Goal: Transaction & Acquisition: Purchase product/service

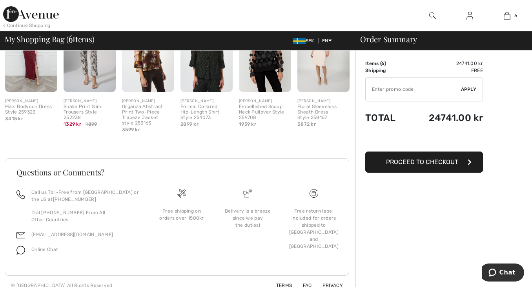
scroll to position [735, 0]
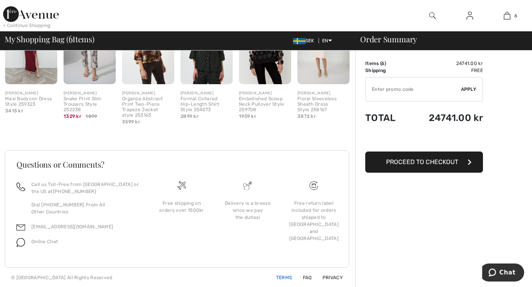
click at [286, 278] on link "Terms" at bounding box center [279, 277] width 25 height 5
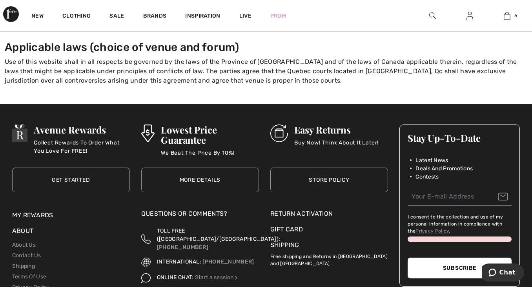
scroll to position [1129, 0]
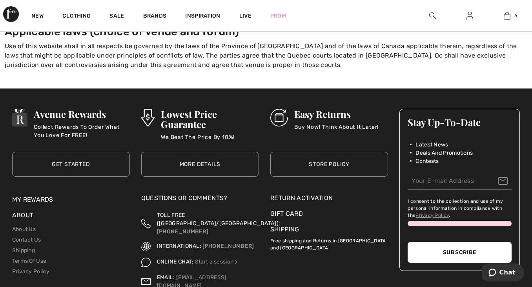
click at [331, 153] on link "Store Policy" at bounding box center [329, 164] width 118 height 25
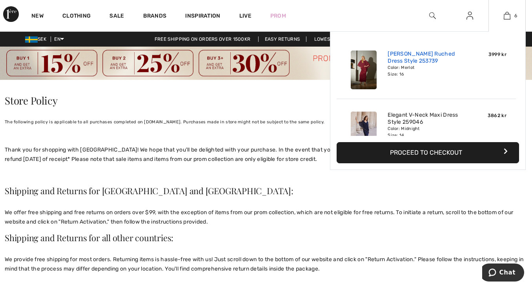
click at [441, 59] on link "[PERSON_NAME] Ruched Dress Style 253739" at bounding box center [425, 58] width 77 height 14
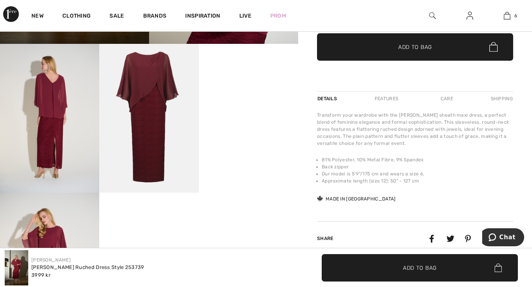
scroll to position [249, 0]
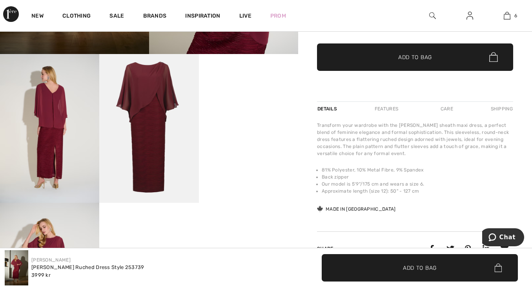
click at [504, 109] on div "Shipping" at bounding box center [501, 109] width 24 height 14
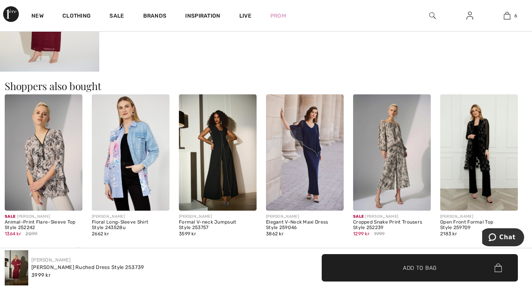
scroll to position [533, 0]
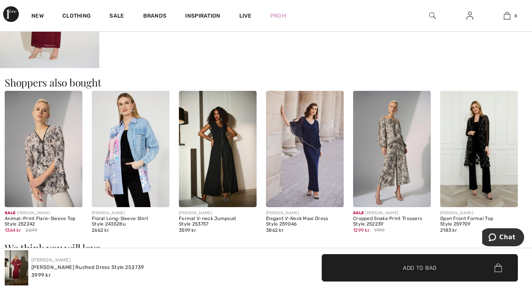
click at [31, 142] on img at bounding box center [44, 149] width 78 height 116
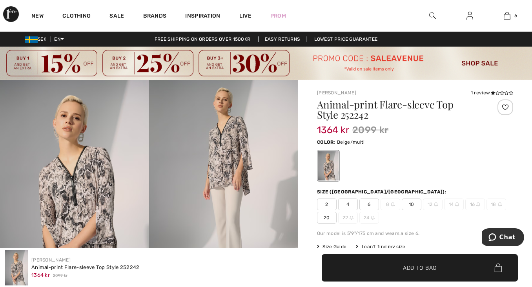
click at [31, 142] on img at bounding box center [74, 191] width 149 height 223
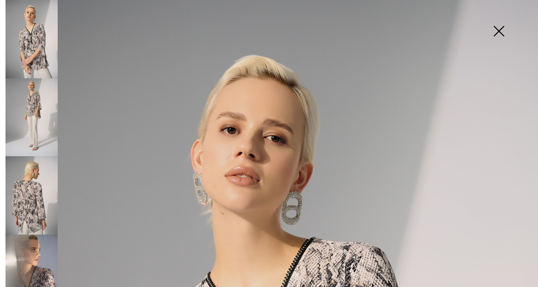
click at [501, 29] on img at bounding box center [498, 32] width 39 height 40
